Goal: Find specific page/section: Find specific page/section

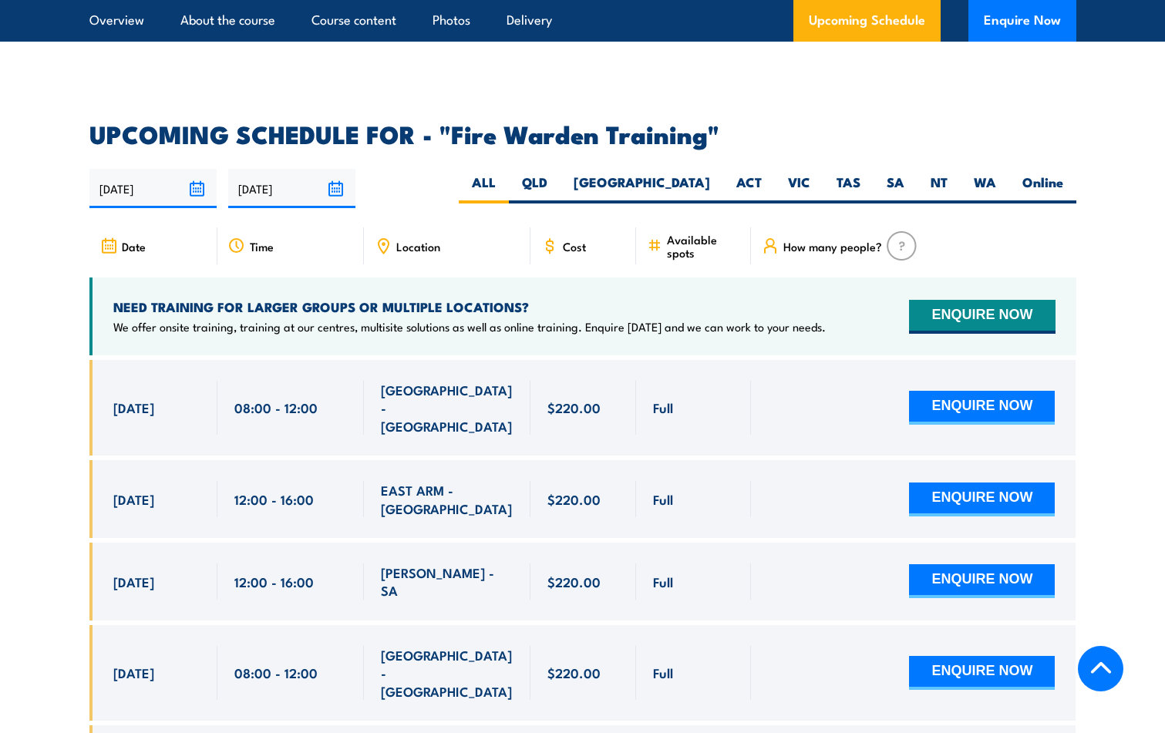
scroll to position [2777, 0]
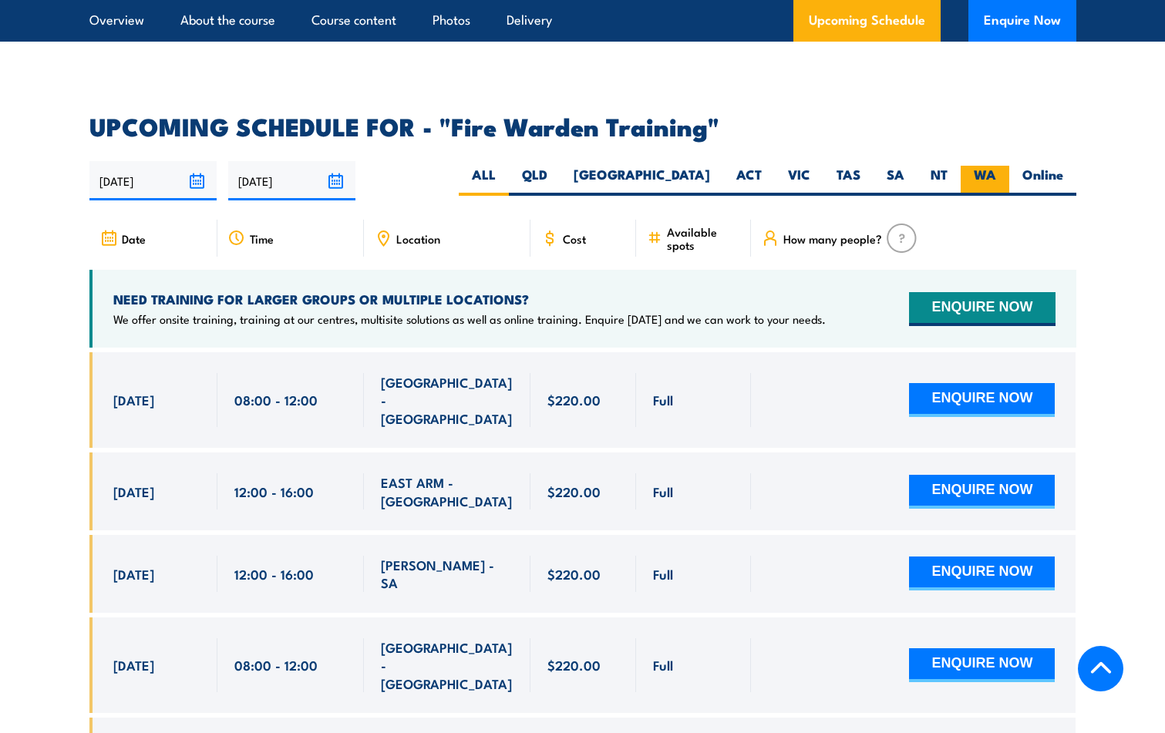
click at [983, 166] on label "WA" at bounding box center [985, 181] width 49 height 30
click at [996, 166] on input "WA" at bounding box center [1001, 171] width 10 height 10
radio input "true"
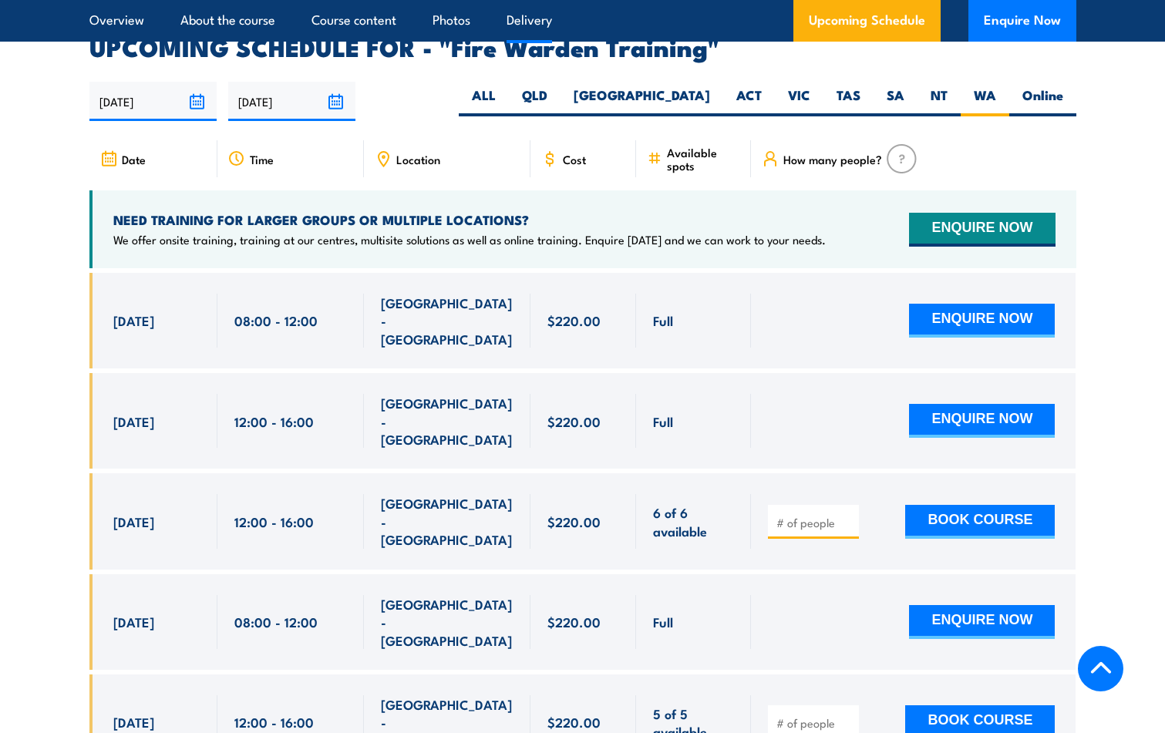
scroll to position [2868, 0]
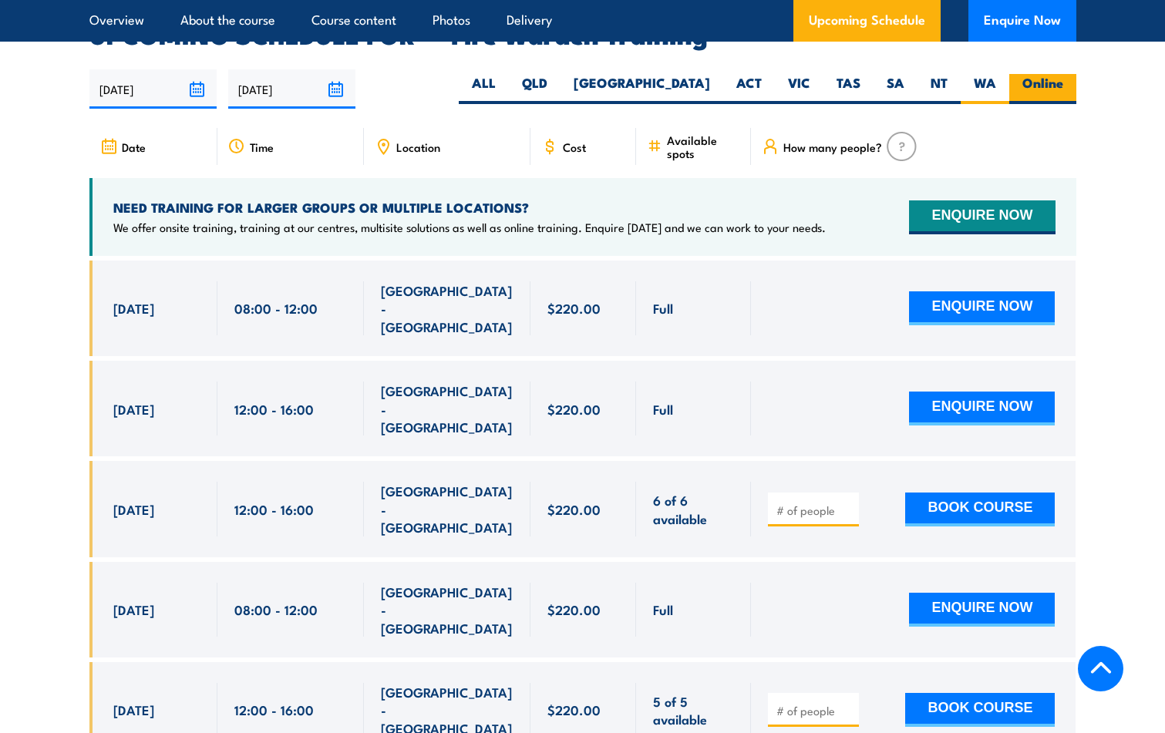
click at [1049, 74] on label "Online" at bounding box center [1043, 89] width 67 height 30
click at [1064, 74] on input "Online" at bounding box center [1069, 79] width 10 height 10
radio input "true"
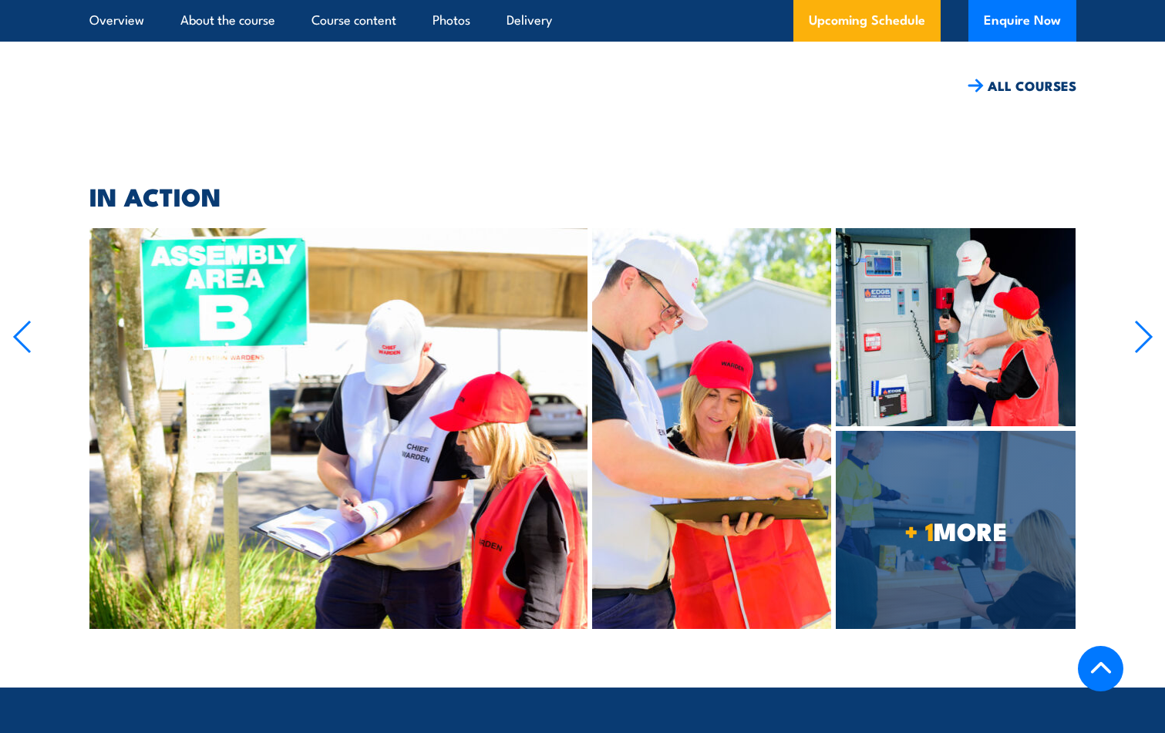
scroll to position [3331, 0]
